Goal: Information Seeking & Learning: Learn about a topic

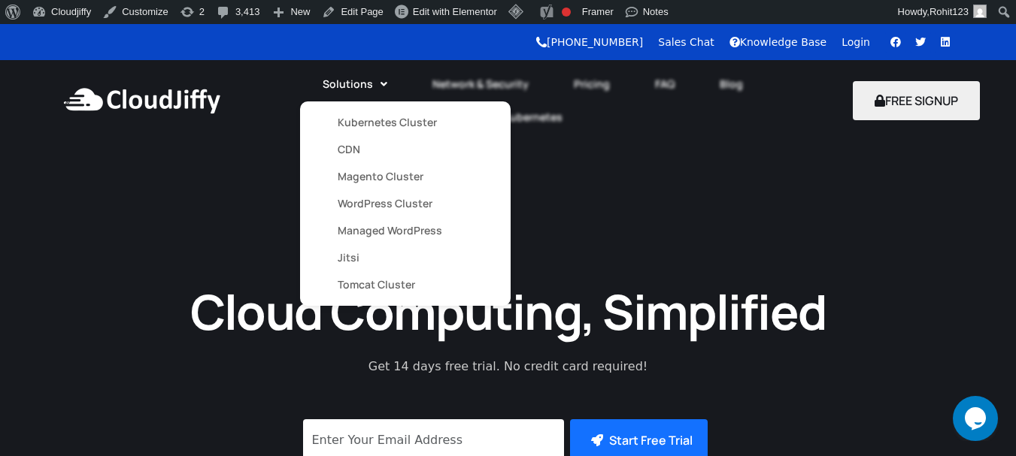
click at [365, 120] on link "Kubernetes Cluster" at bounding box center [405, 122] width 135 height 27
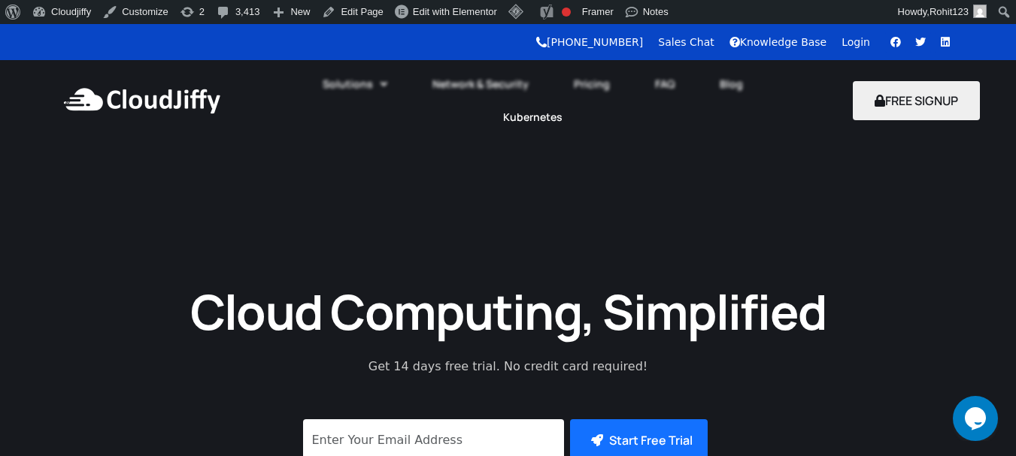
click at [538, 116] on link "Kubernetes" at bounding box center [532, 117] width 104 height 33
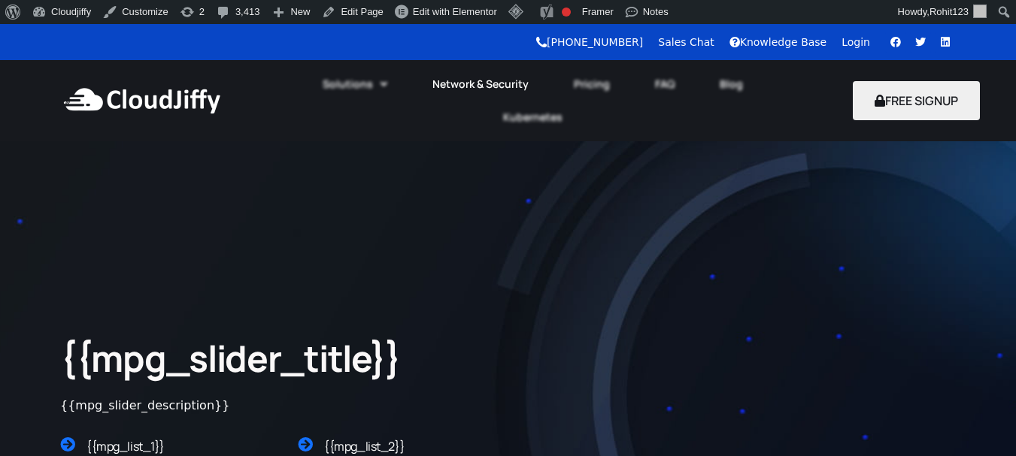
click at [489, 83] on link "Network & Security" at bounding box center [480, 84] width 141 height 33
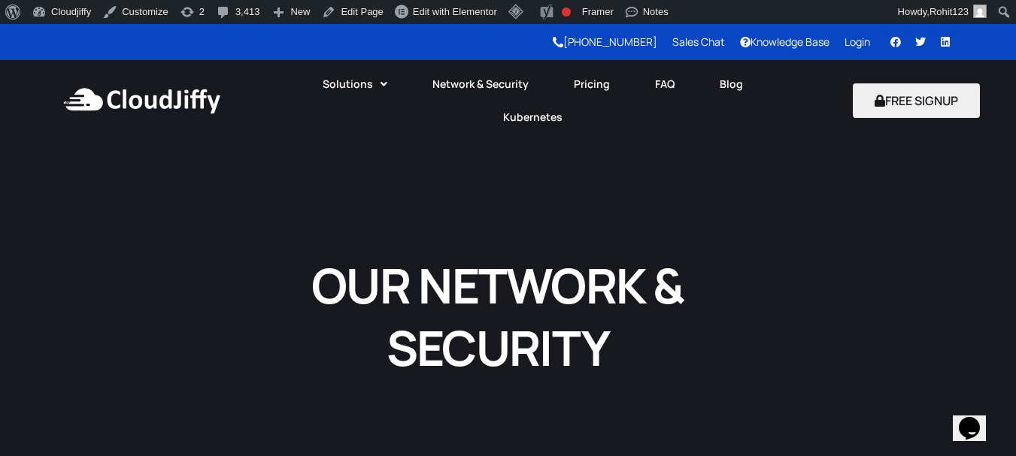
click at [116, 101] on img at bounding box center [141, 100] width 163 height 45
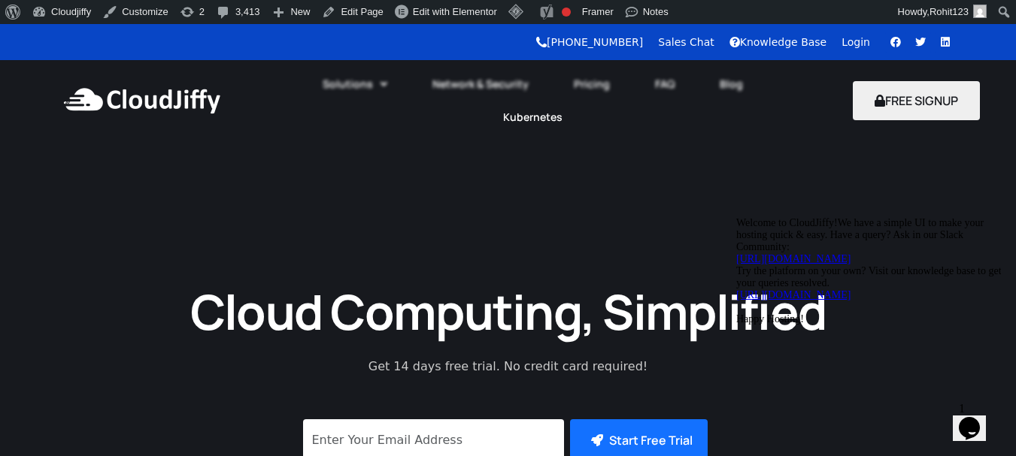
click at [516, 116] on link "Kubernetes" at bounding box center [532, 117] width 104 height 33
